Goal: Information Seeking & Learning: Find specific fact

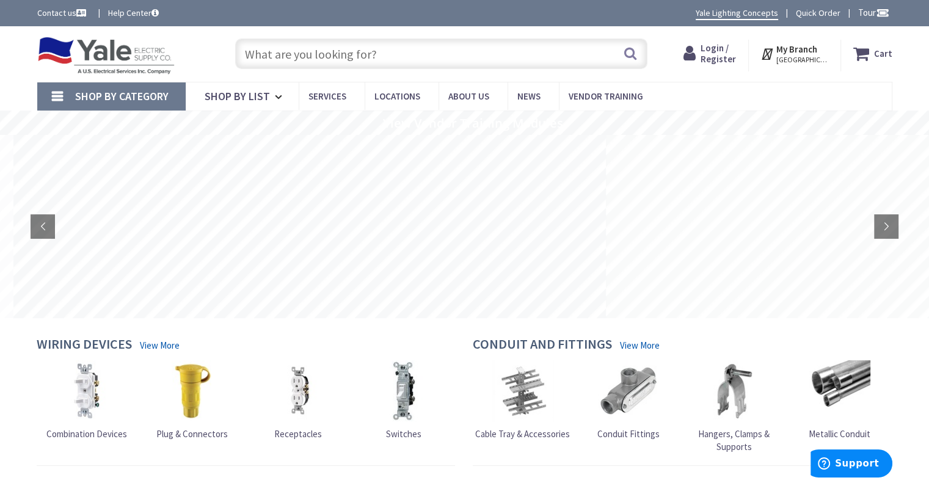
click at [419, 53] on input "text" at bounding box center [441, 53] width 412 height 31
paste input "4/0 15kV 2 hole termination kits 1-3/4" Spacing on holes 9 4/0 15kV Butt Splice…"
type input "4/0 15kV 2 hole termination kits 1-3/4" Spacing on holes 9 4/0 15kV Butt Splice…"
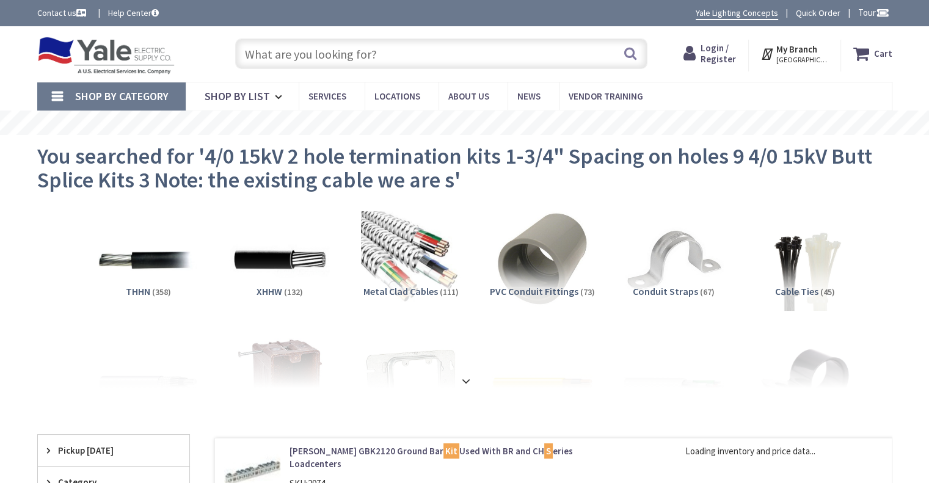
click at [403, 54] on input "text" at bounding box center [441, 53] width 412 height 31
paste input "4/0 15kV 2 hole termination kits 1-3/4" Spacing on holes 9 4/0 15kV Butt Splice…"
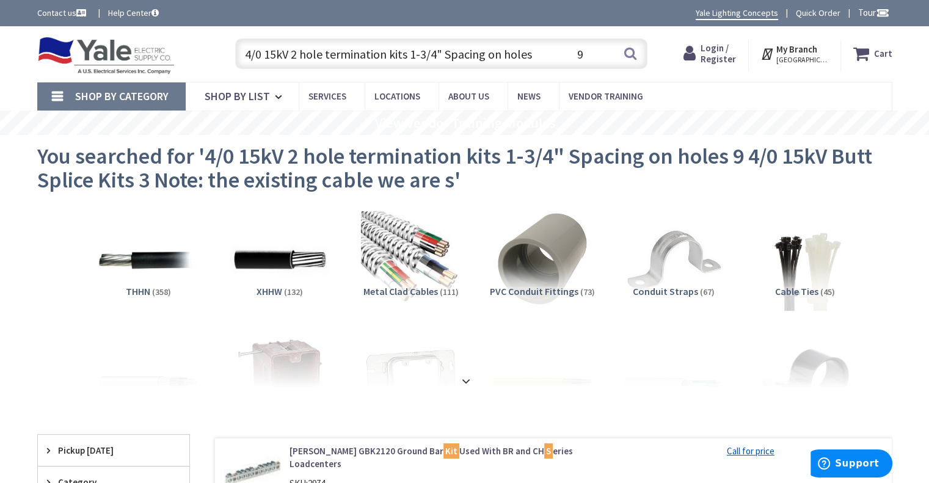
scroll to position [0, 364]
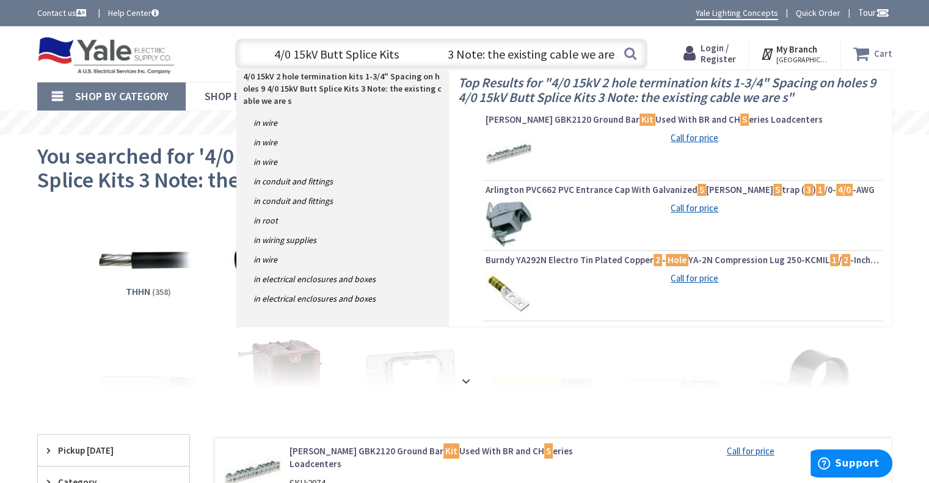
drag, startPoint x: 444, startPoint y: 56, endPoint x: 866, endPoint y: 51, distance: 422.2
click at [866, 51] on div "Toggle Nav 4/0 15kV 2 hole termination kits 1-3/4" Spacing on holes 9 4/0 15kV …" at bounding box center [465, 54] width 874 height 41
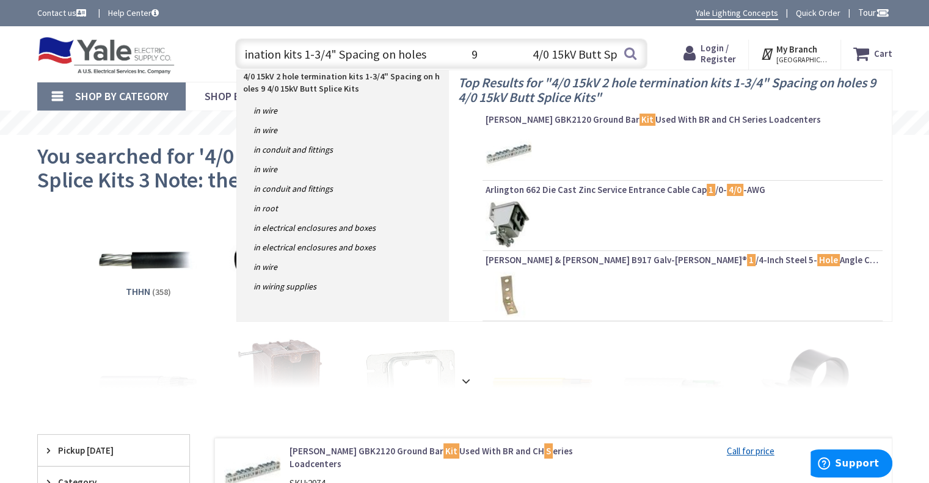
scroll to position [0, 0]
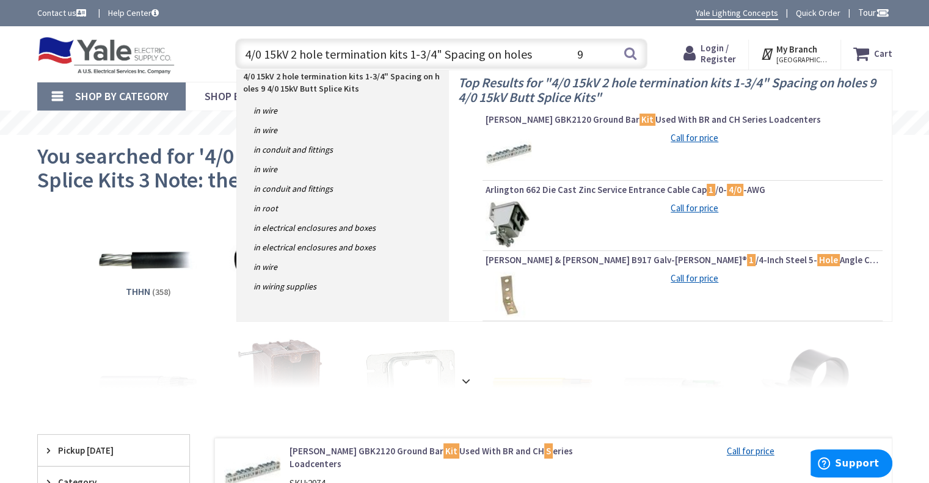
drag, startPoint x: 605, startPoint y: 53, endPoint x: 528, endPoint y: 51, distance: 77.6
click at [528, 51] on input "4/0 15kV 2 hole termination kits 1-3/4" Spacing on holes 9 4/0 15kV Butt Splice…" at bounding box center [441, 53] width 412 height 31
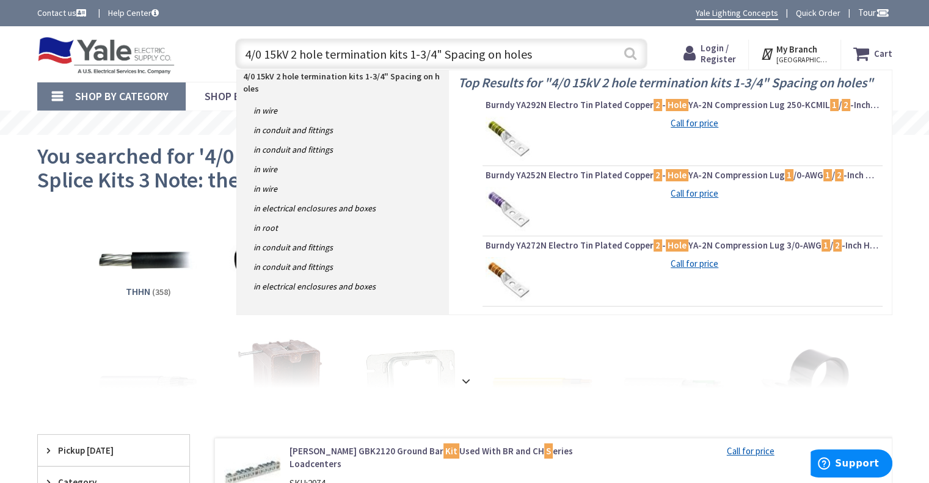
type input "4/0 15kV 2 hole termination kits 1-3/4" Spacing on holes"
click at [628, 50] on button "Search" at bounding box center [630, 53] width 16 height 27
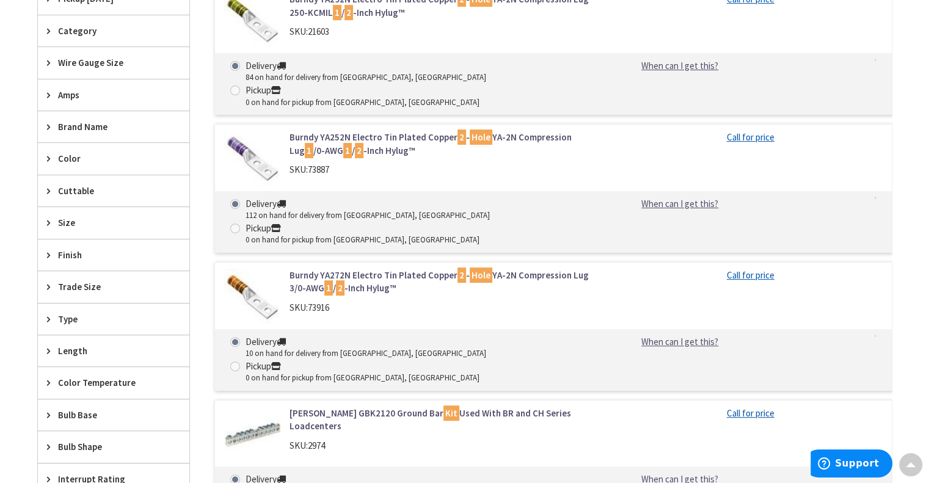
scroll to position [489, 0]
